Goal: Check status: Check status

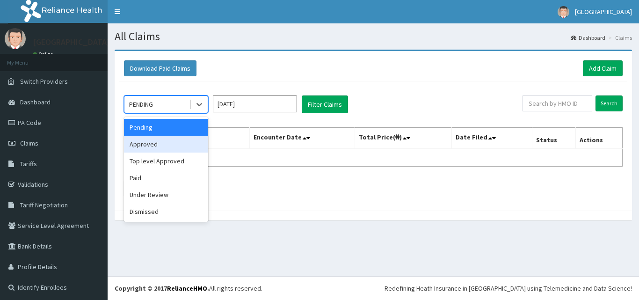
click at [193, 150] on div "Approved" at bounding box center [166, 144] width 84 height 17
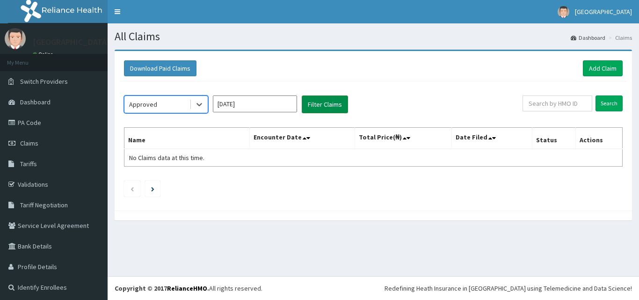
click at [323, 110] on button "Filter Claims" at bounding box center [325, 104] width 46 height 18
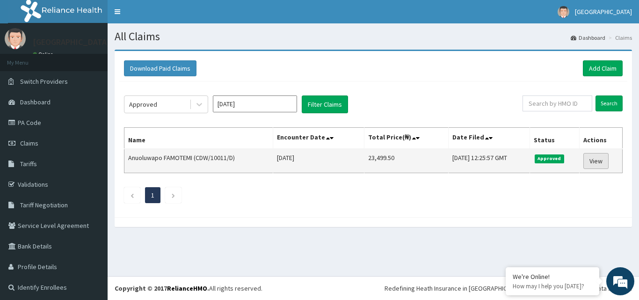
click at [603, 158] on link "View" at bounding box center [595, 161] width 25 height 16
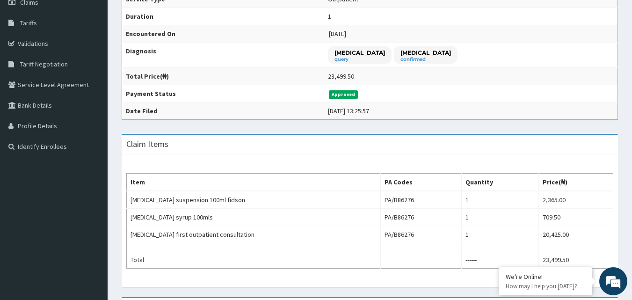
click at [632, 122] on html "R EL Toggle navigation Dunia Hospital Dunia Hospital - [EMAIL_ADDRESS][DOMAIN_N…" at bounding box center [316, 144] width 632 height 571
